Goal: Task Accomplishment & Management: Complete application form

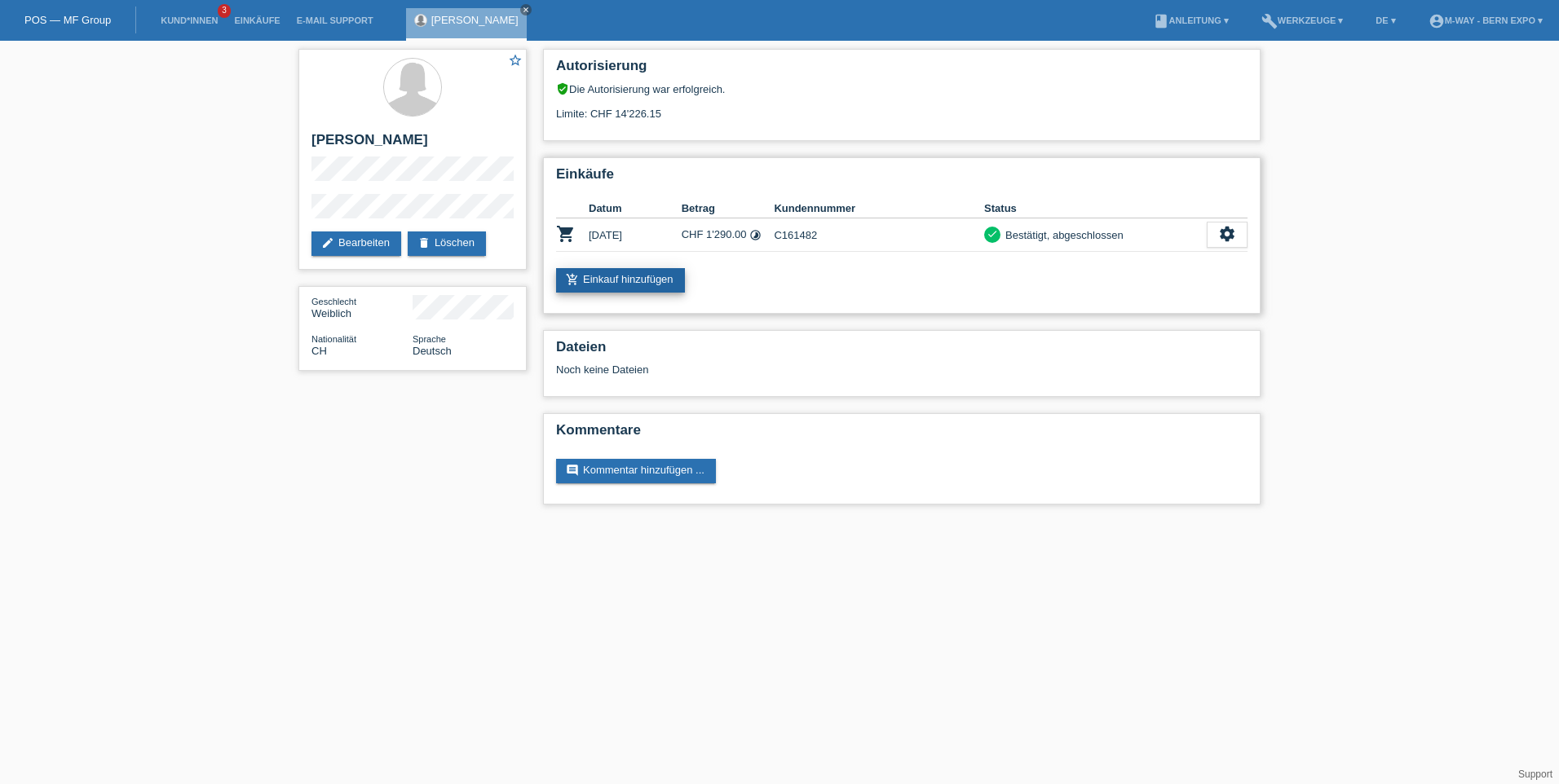
click at [631, 276] on link "add_shopping_cart Einkauf hinzufügen" at bounding box center [620, 281] width 129 height 24
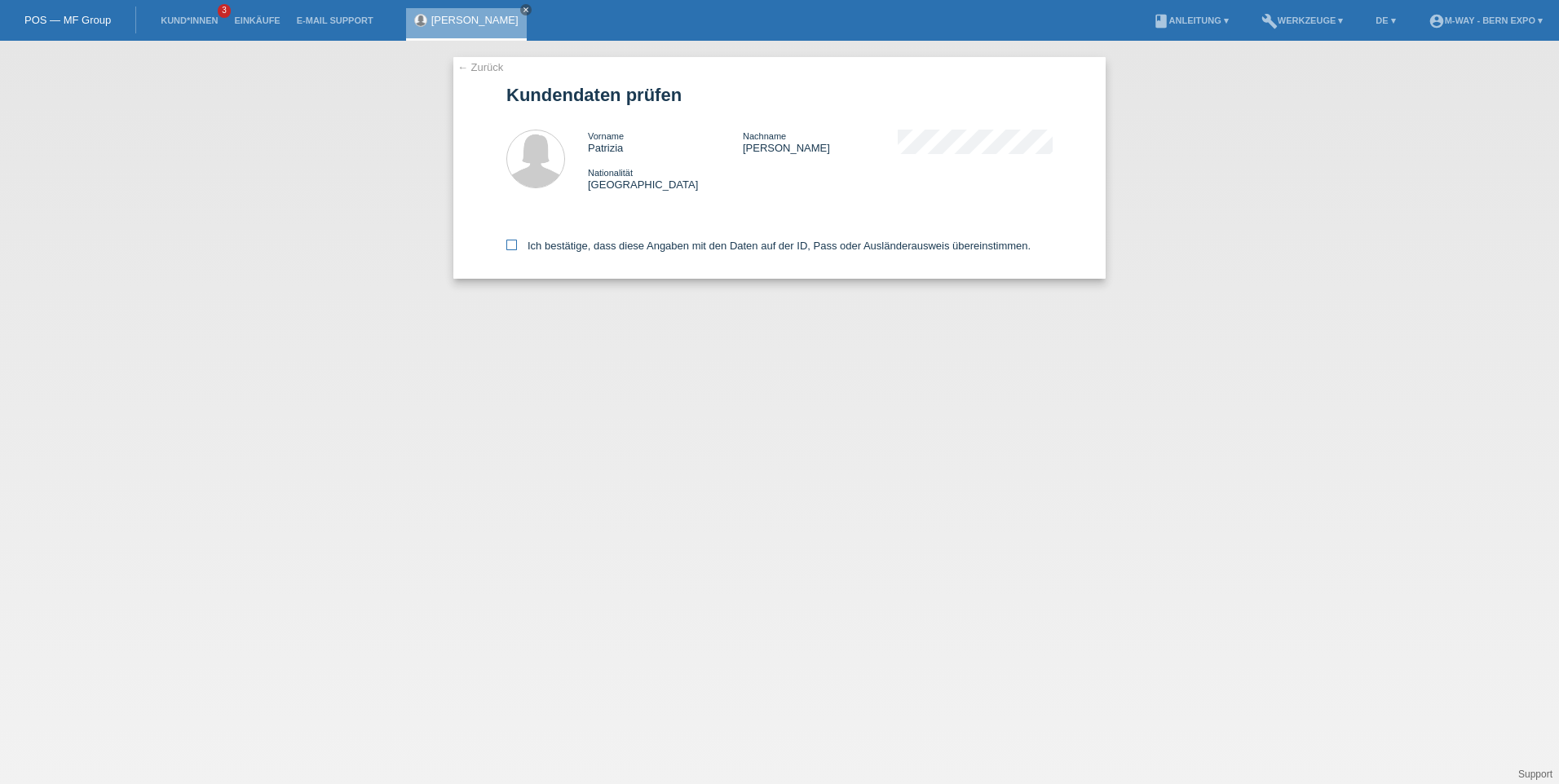
click at [514, 244] on icon at bounding box center [511, 244] width 10 height 10
click at [514, 244] on input "Ich bestätige, dass diese Angaben mit den Daten auf der ID, Pass oder Ausländer…" at bounding box center [511, 244] width 10 height 10
checkbox input "true"
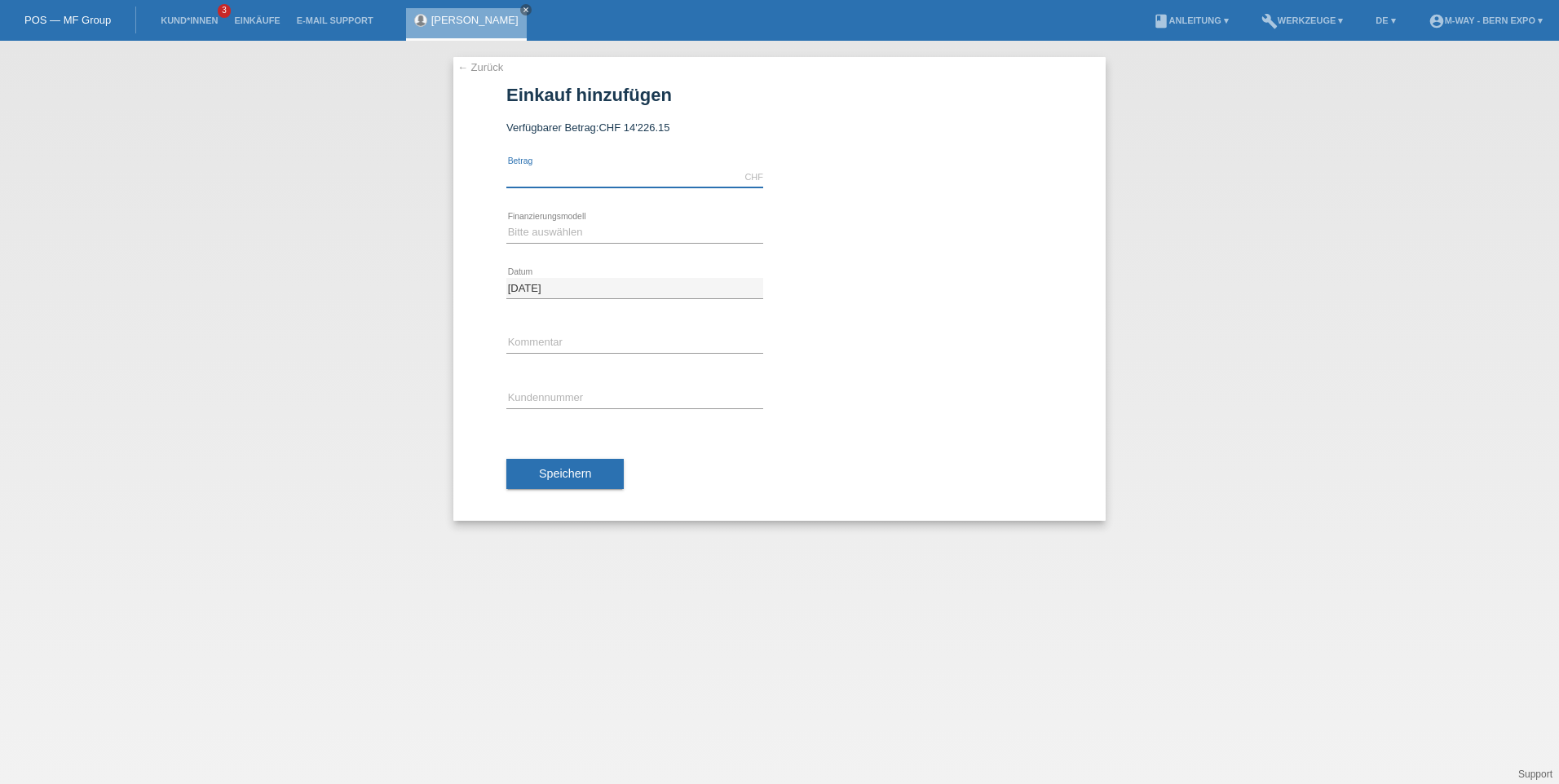
click at [580, 179] on input "text" at bounding box center [634, 178] width 256 height 21
type input "2104.00"
click at [558, 232] on select "Bitte auswählen Fixe Raten Kauf auf Rechnung mit Teilzahlungsoption" at bounding box center [634, 232] width 256 height 20
select select "77"
click at [506, 223] on select "Bitte auswählen Fixe Raten Kauf auf Rechnung mit Teilzahlungsoption" at bounding box center [634, 232] width 256 height 20
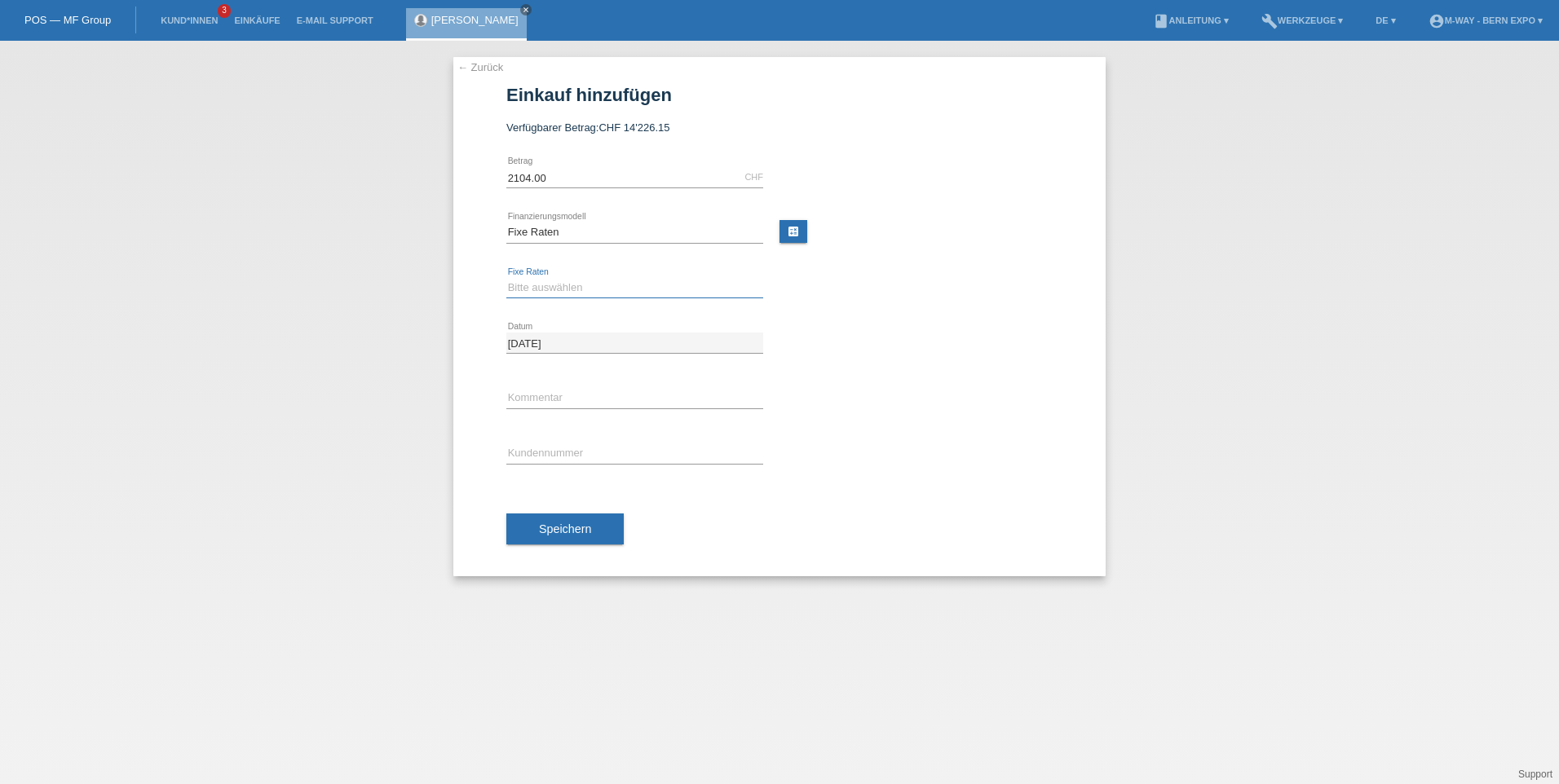
click at [555, 288] on select "Bitte auswählen 4 Raten 5 Raten 6 Raten 7 Raten 8 Raten 9 Raten 10 Raten 11 Rat…" at bounding box center [634, 287] width 256 height 20
select select "202"
click at [506, 278] on select "Bitte auswählen 4 Raten 5 Raten 6 Raten 7 Raten 8 Raten 9 Raten 10 Raten 11 Rat…" at bounding box center [634, 287] width 256 height 20
click at [517, 450] on input "text" at bounding box center [634, 454] width 256 height 21
type input "K070378"
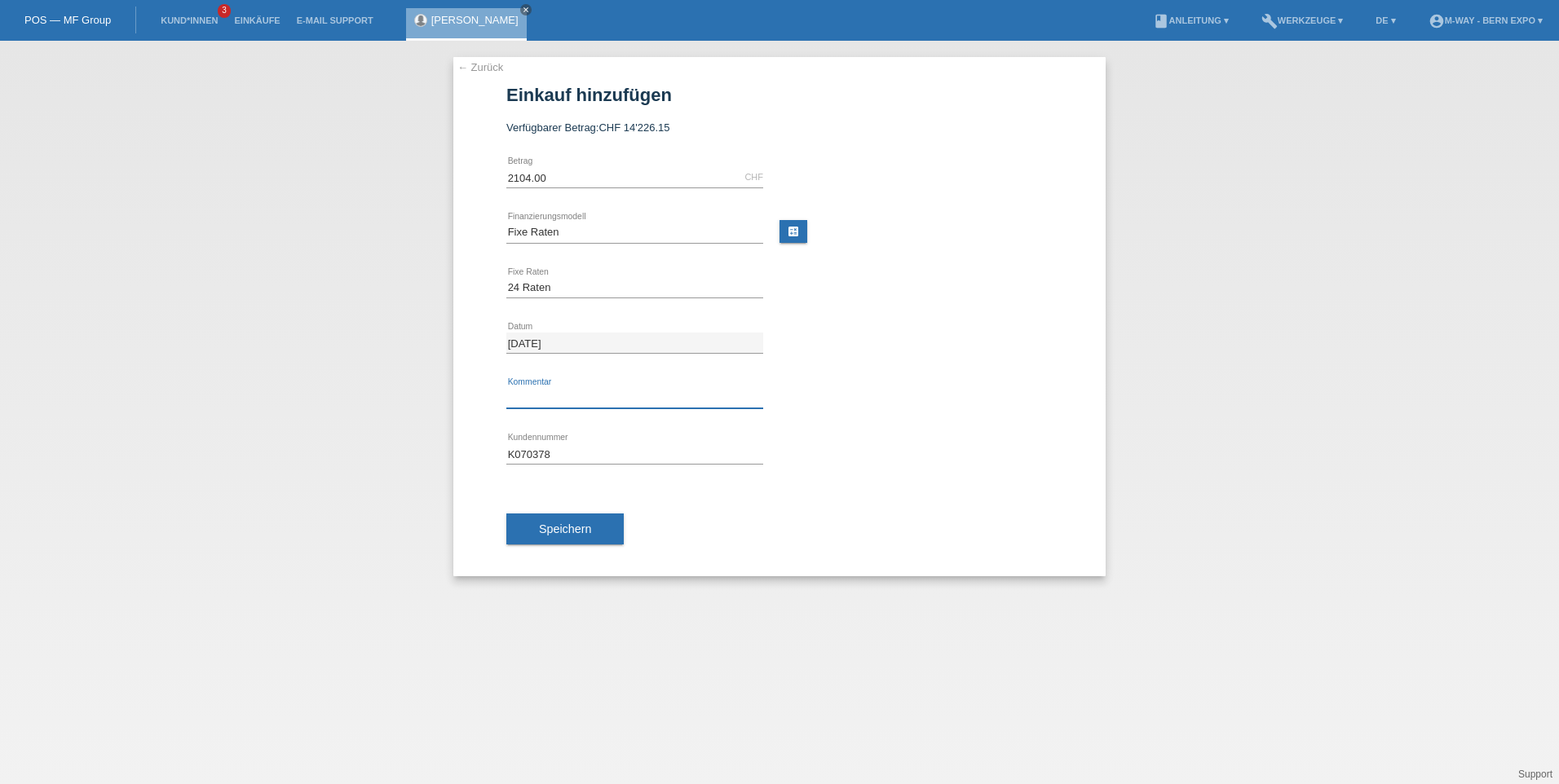
click at [561, 396] on input "text" at bounding box center [634, 399] width 256 height 21
type input "Belegnummer 19561/44"
click at [567, 522] on button "Speichern" at bounding box center [564, 529] width 117 height 31
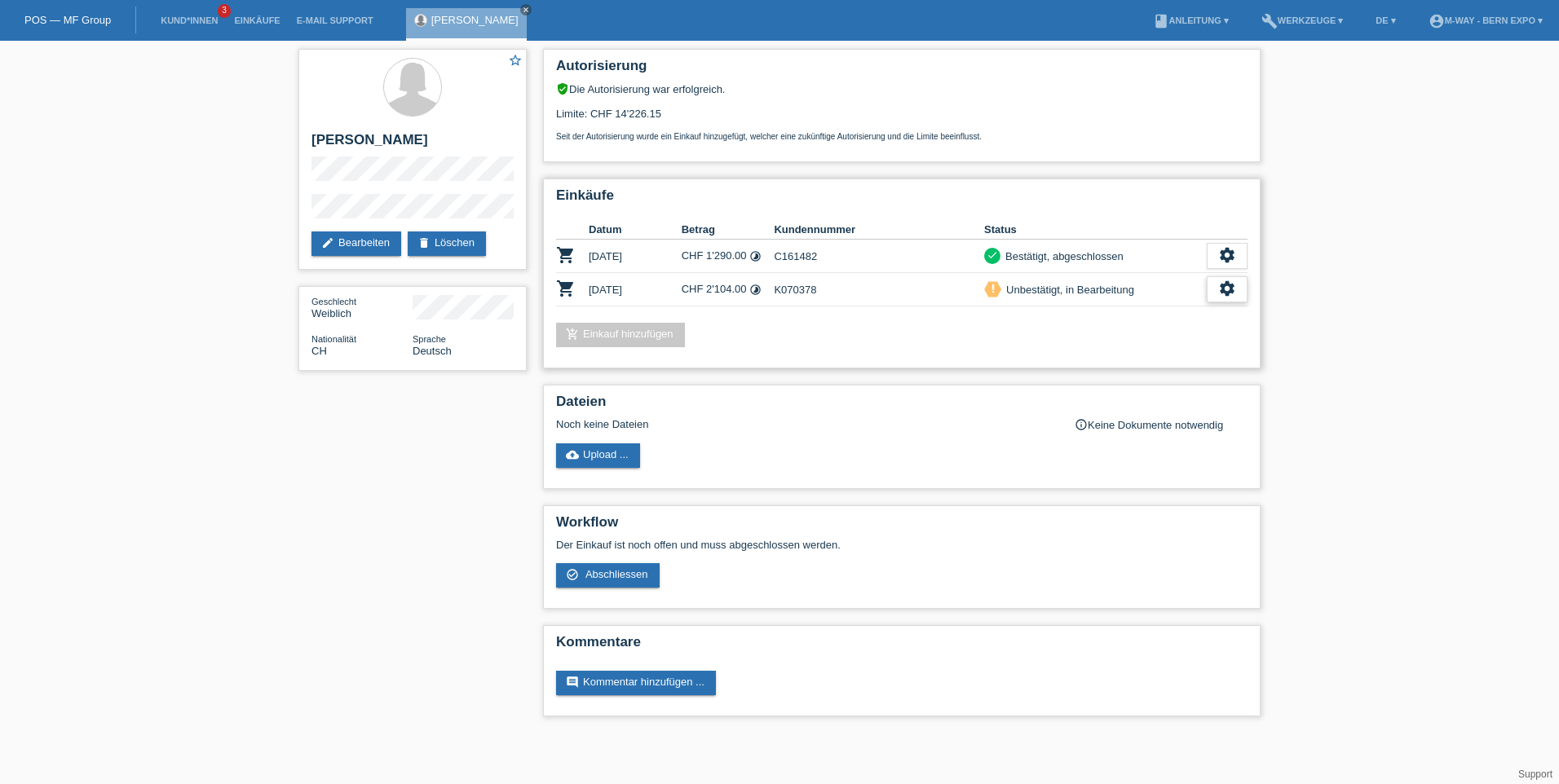
click at [1225, 291] on icon "settings" at bounding box center [1227, 288] width 18 height 18
click at [1085, 365] on span "Abschliessen" at bounding box center [1096, 363] width 67 height 20
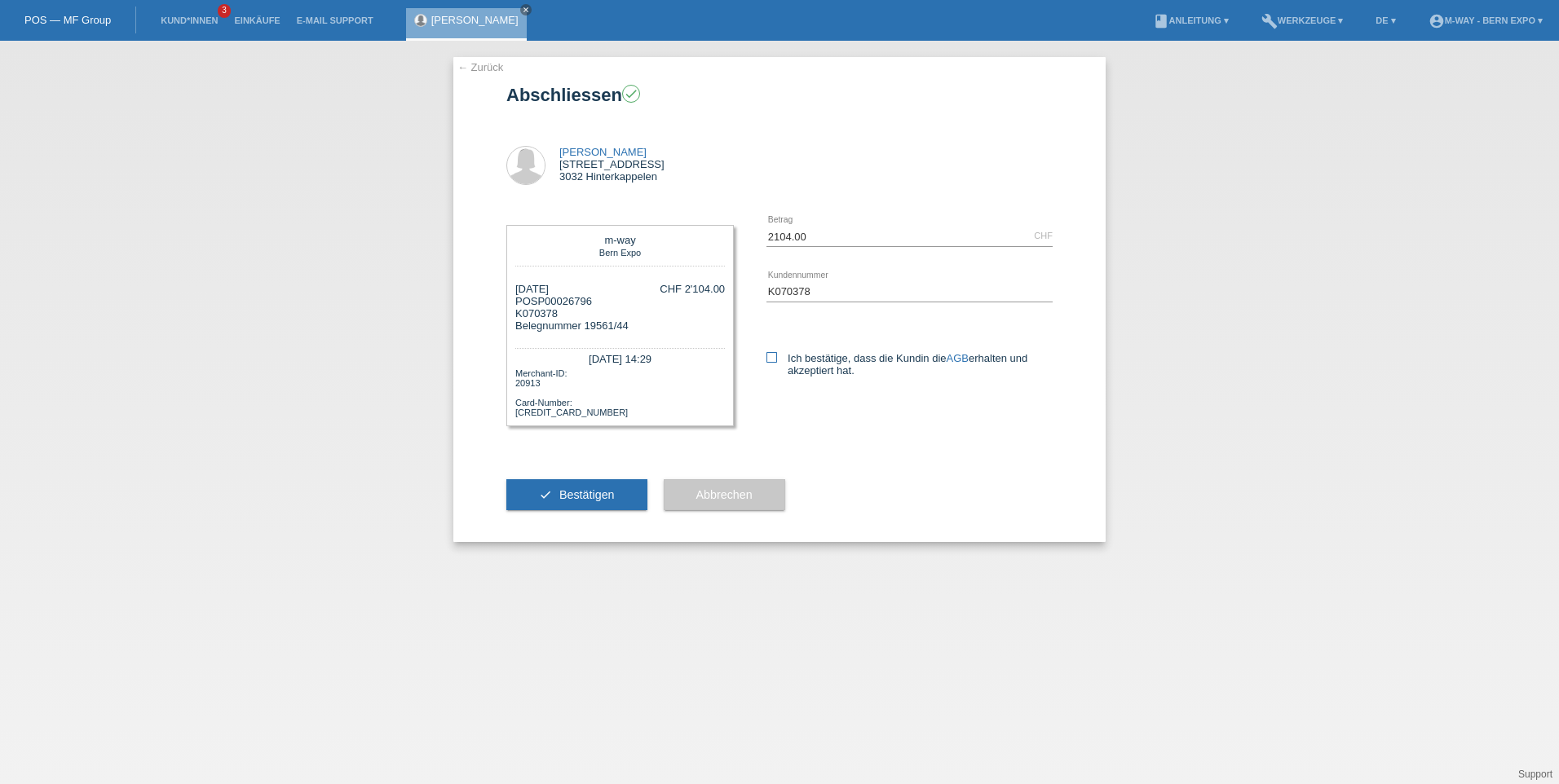
click at [774, 359] on icon at bounding box center [771, 356] width 10 height 10
click at [774, 359] on input "Ich bestätige, dass die Kundin die AGB erhalten und akzeptiert hat." at bounding box center [771, 356] width 10 height 10
checkbox input "true"
drag, startPoint x: 567, startPoint y: 491, endPoint x: 711, endPoint y: 495, distance: 144.1
click at [567, 492] on span "Bestätigen" at bounding box center [587, 495] width 55 height 13
